Goal: Task Accomplishment & Management: Use online tool/utility

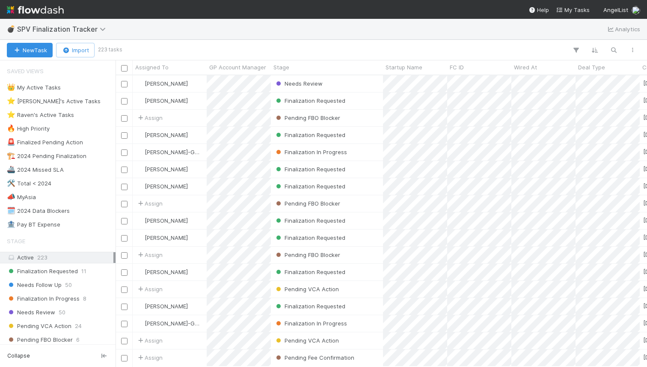
scroll to position [0, 0]
click at [382, 27] on div "💣 SPV Finalization Tracker Analytics" at bounding box center [323, 29] width 647 height 21
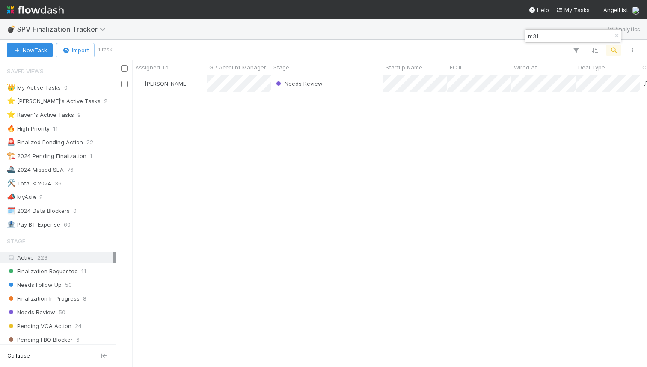
scroll to position [291, 531]
type input "m31"
click at [346, 89] on div "Needs Review" at bounding box center [327, 83] width 112 height 17
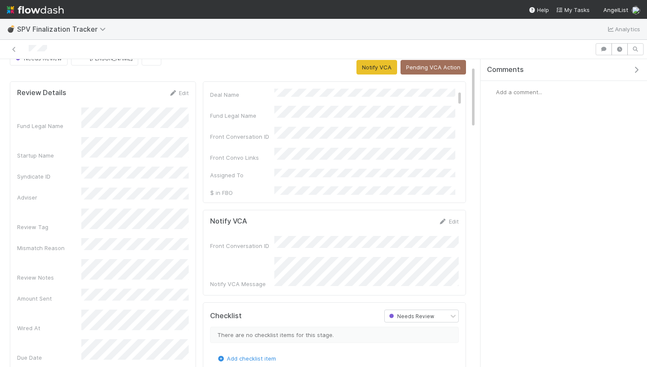
scroll to position [41, 0]
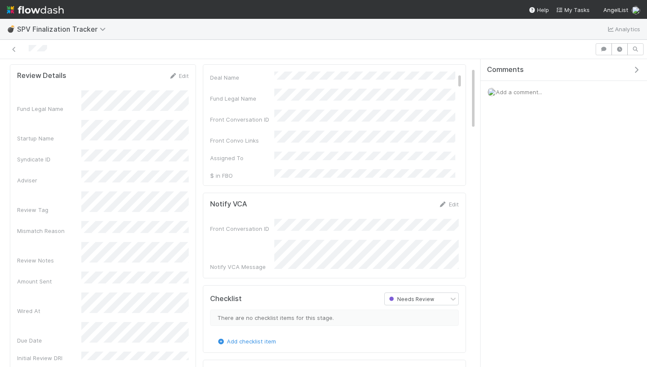
click at [518, 94] on span "Add a comment..." at bounding box center [519, 92] width 46 height 7
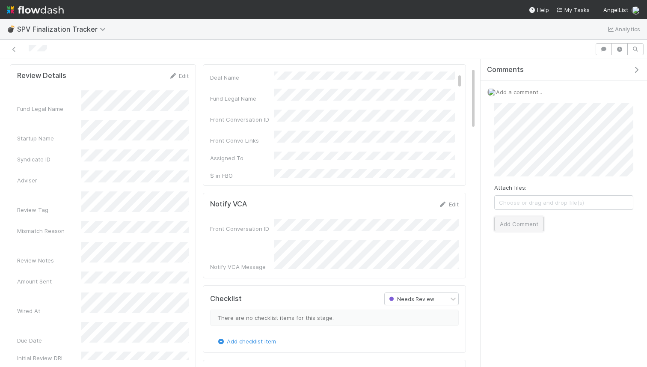
click at [516, 229] on button "Add Comment" at bounding box center [519, 224] width 50 height 15
